Goal: Navigation & Orientation: Find specific page/section

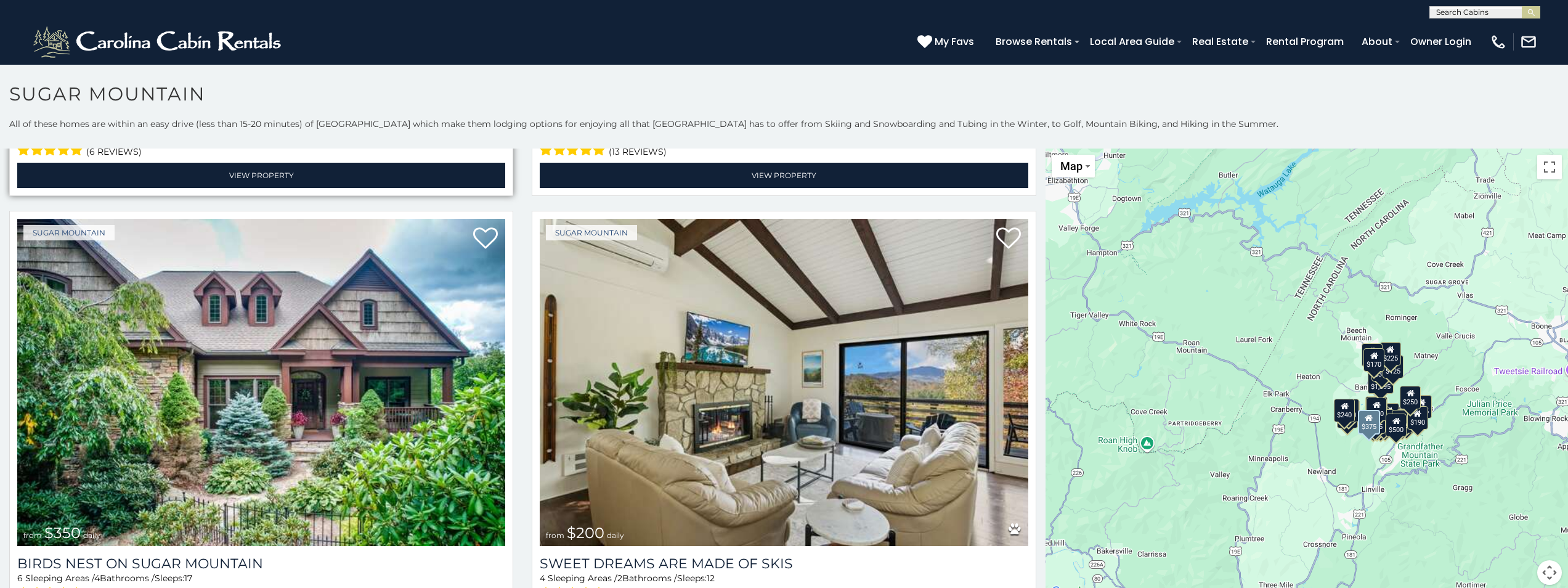
scroll to position [432, 0]
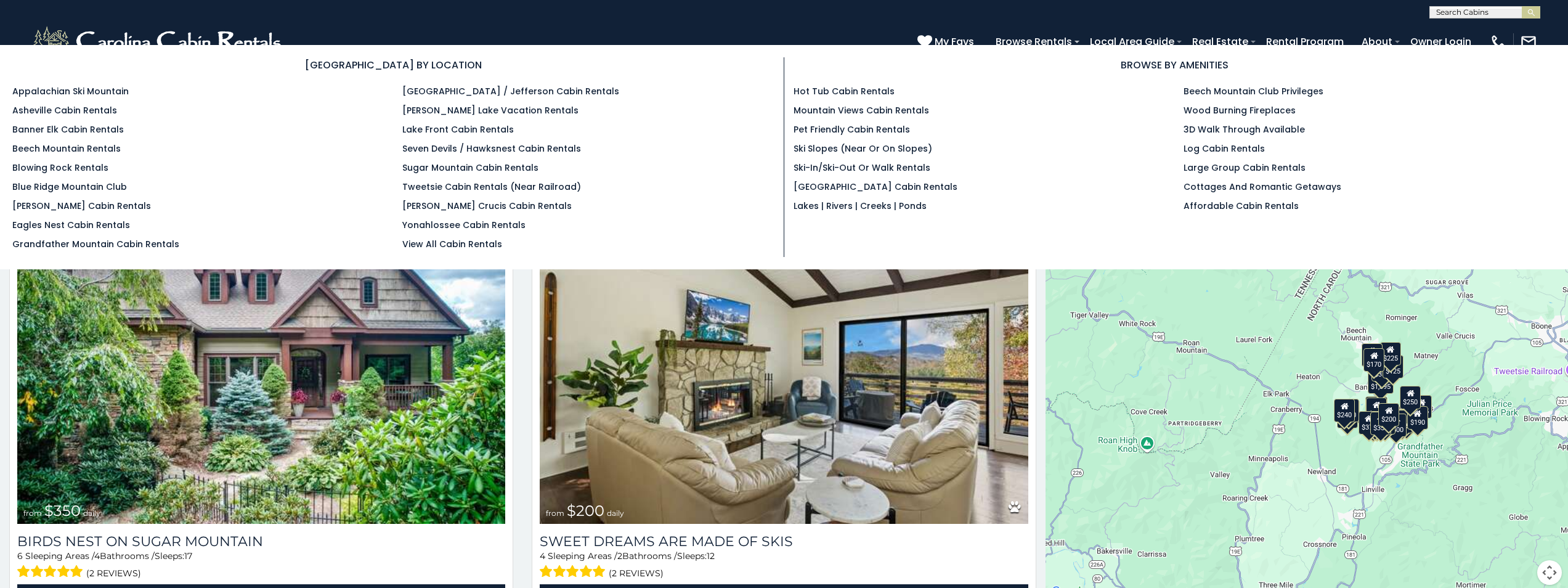
click at [1023, 48] on section "BROWSE BY LOCATION Appalachian Ski Mountain Asheville Cabin Rentals Banner Elk …" at bounding box center [784, 157] width 1568 height 224
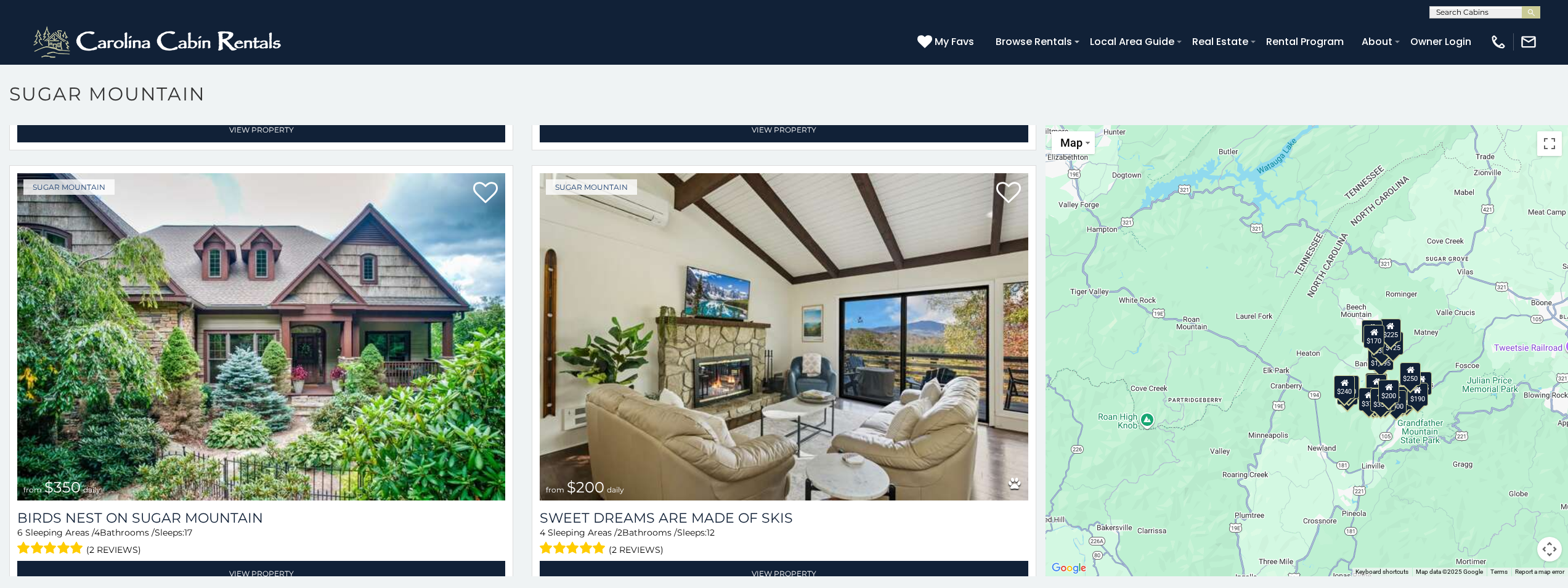
scroll to position [7, 0]
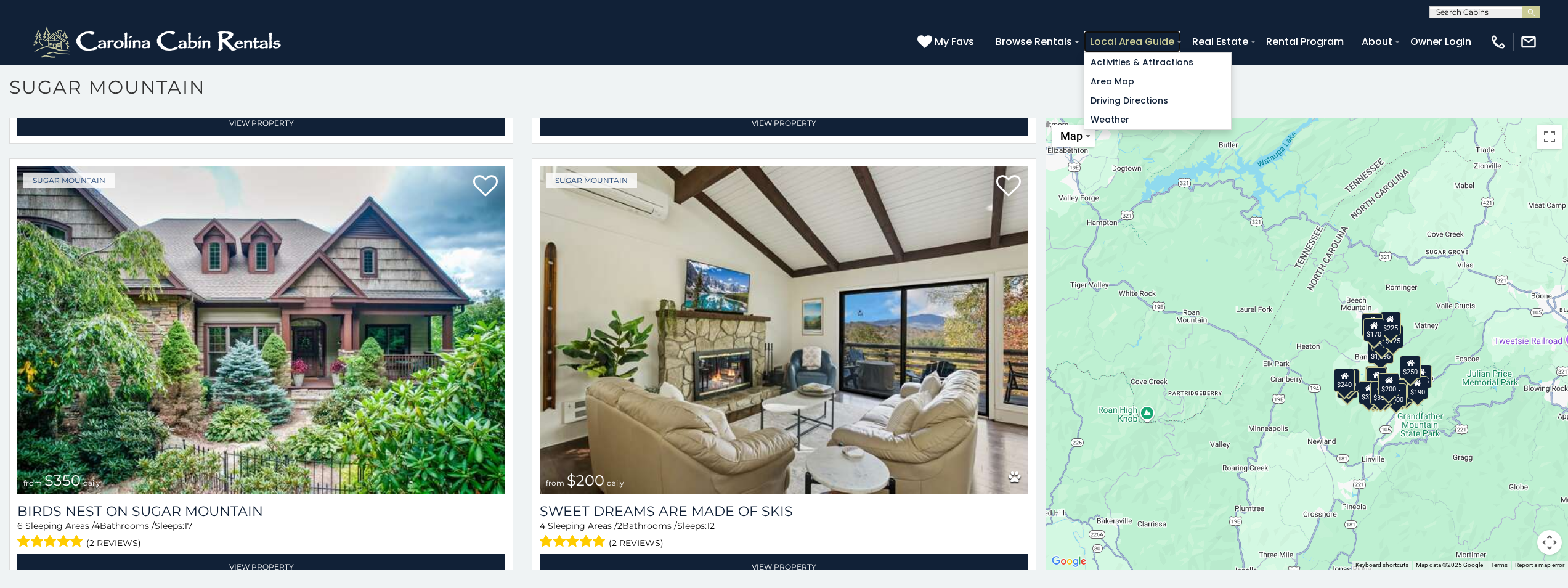
click at [1097, 48] on link "Local Area Guide" at bounding box center [1132, 41] width 97 height 21
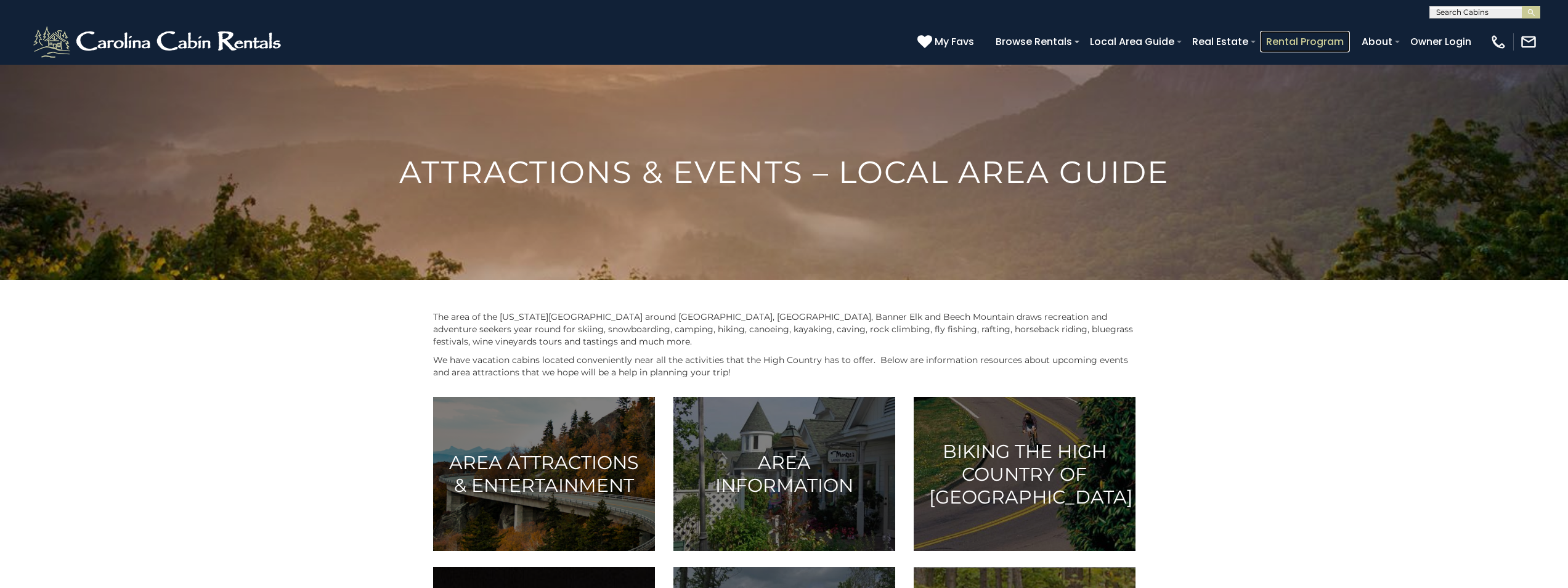
click at [1304, 40] on link "Rental Program" at bounding box center [1304, 41] width 90 height 21
